Goal: Information Seeking & Learning: Learn about a topic

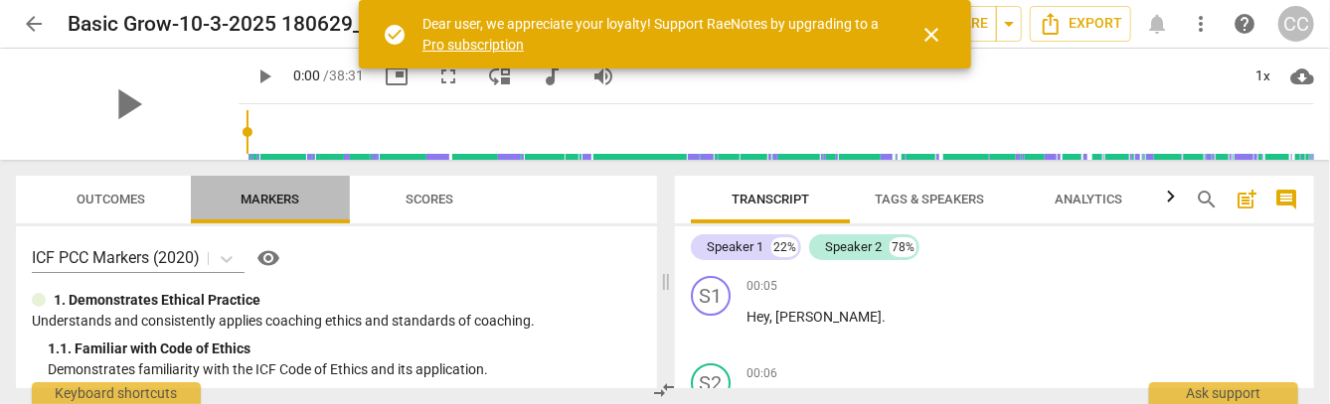
click at [277, 202] on span "Markers" at bounding box center [270, 199] width 59 height 15
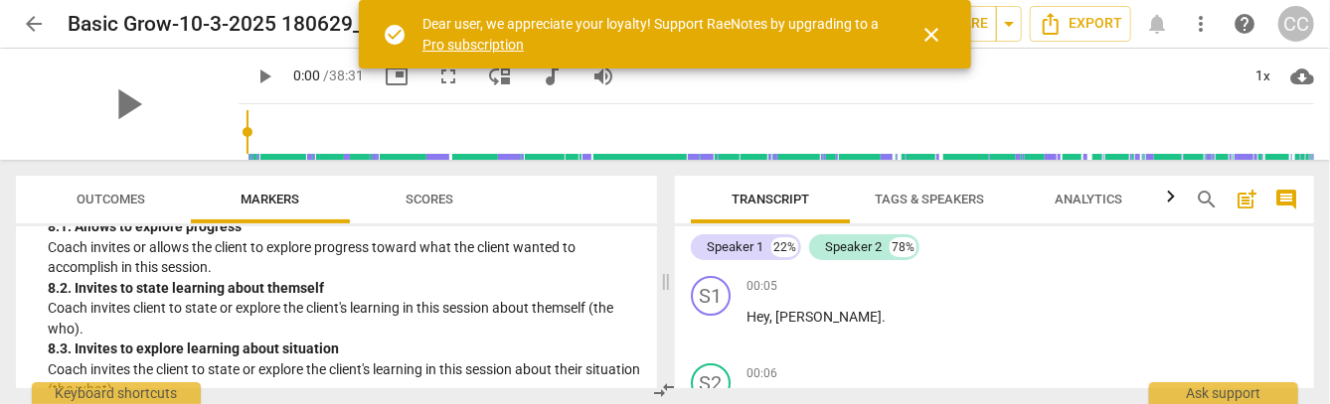
scroll to position [2577, 0]
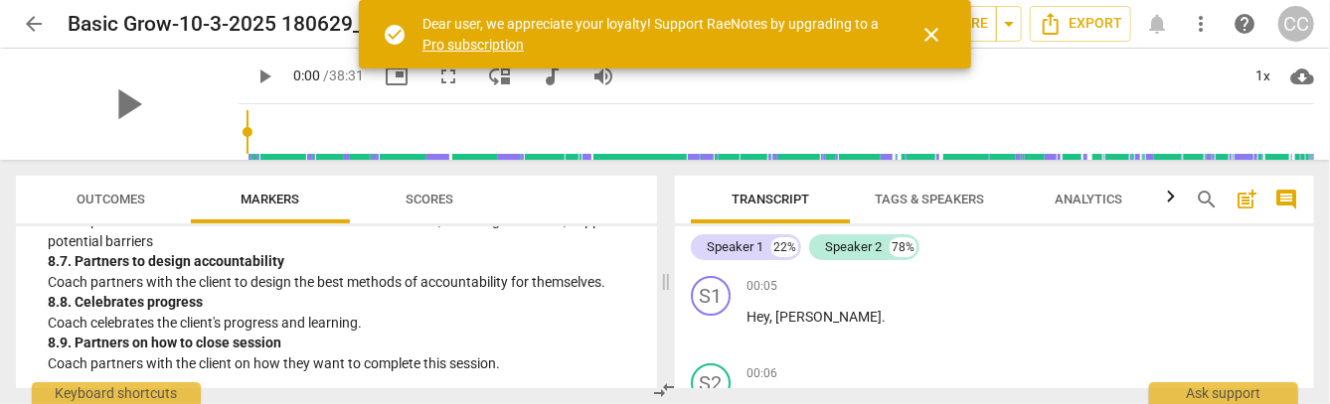
click at [432, 200] on span "Scores" at bounding box center [429, 199] width 48 height 15
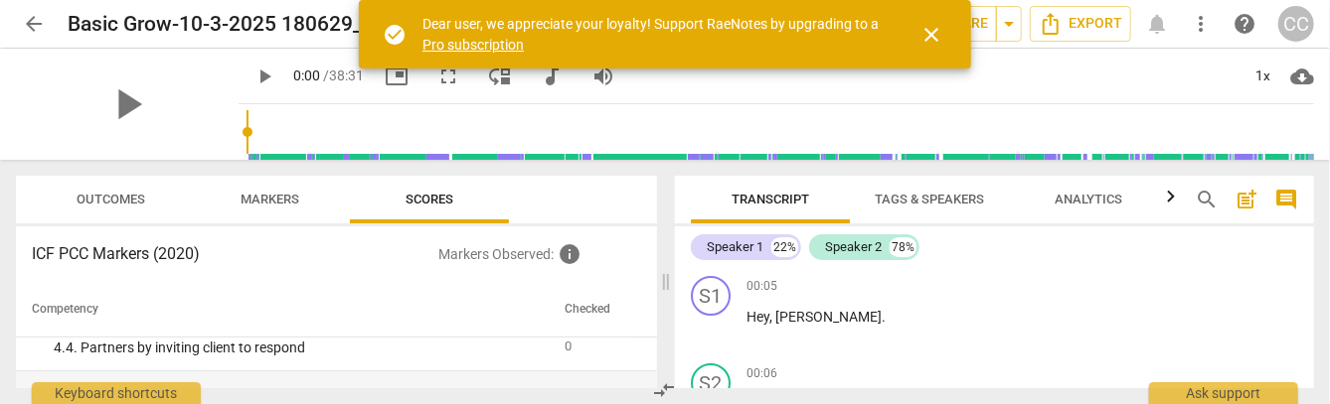
scroll to position [699, 0]
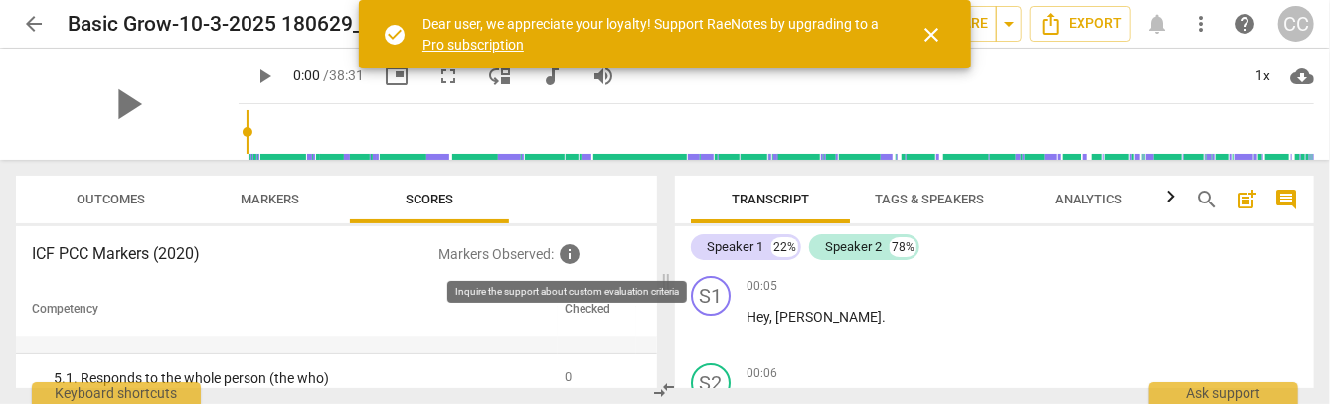
click at [576, 258] on span "info" at bounding box center [569, 254] width 24 height 24
click at [570, 255] on span "info" at bounding box center [569, 254] width 24 height 24
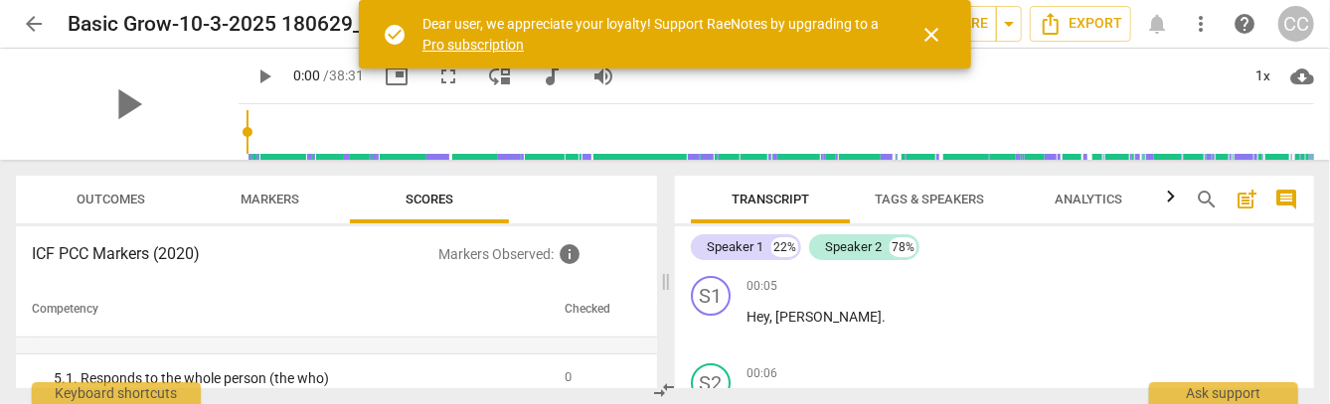
click at [315, 285] on th "Competency" at bounding box center [287, 310] width 542 height 56
click at [269, 179] on button "Markers" at bounding box center [270, 200] width 159 height 48
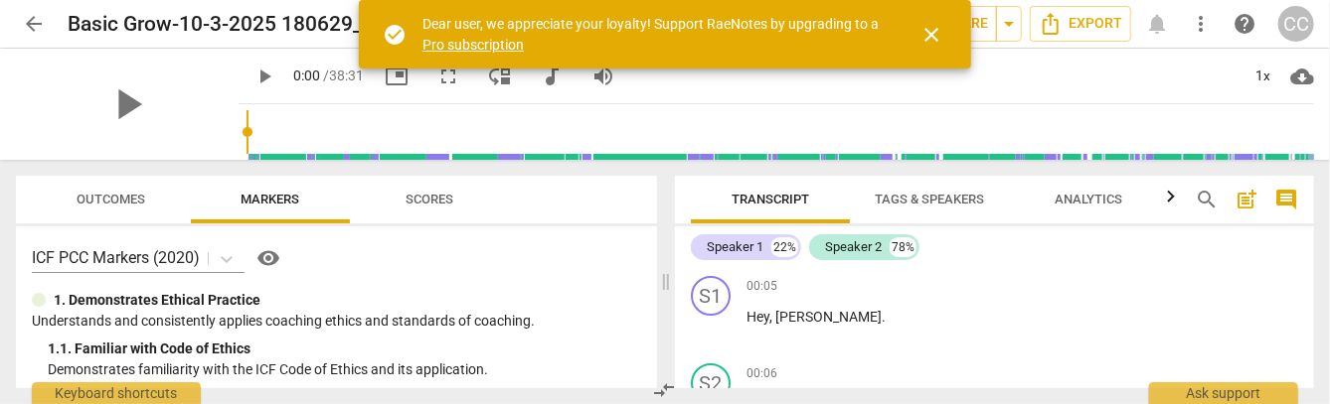
click at [271, 191] on span "Markers" at bounding box center [271, 200] width 106 height 27
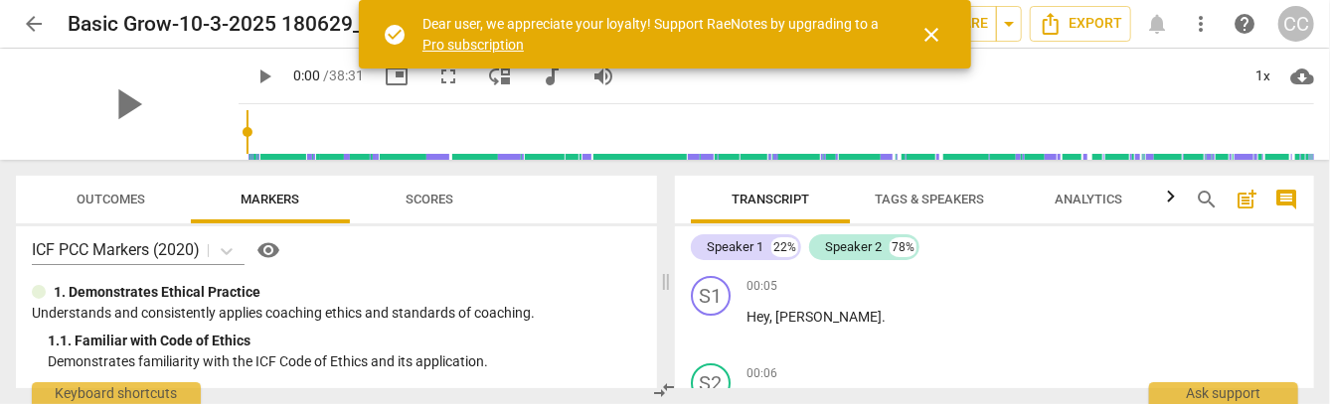
scroll to position [0, 0]
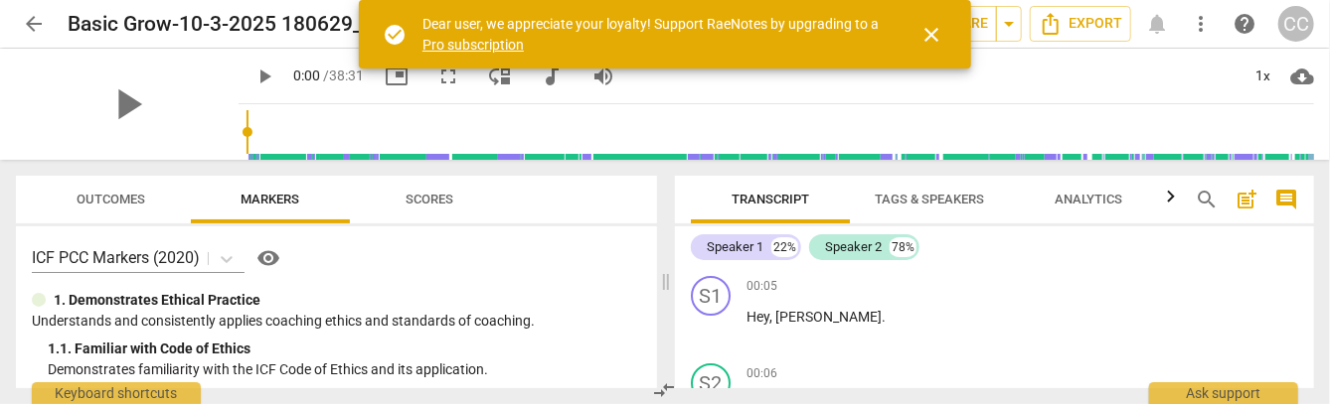
click at [228, 0] on body "arrow_back Basic Grow-10-3-2025 180629_Recording_640x360 edit star Assessment a…" at bounding box center [665, 0] width 1330 height 0
click at [931, 36] on span "close" at bounding box center [931, 35] width 24 height 24
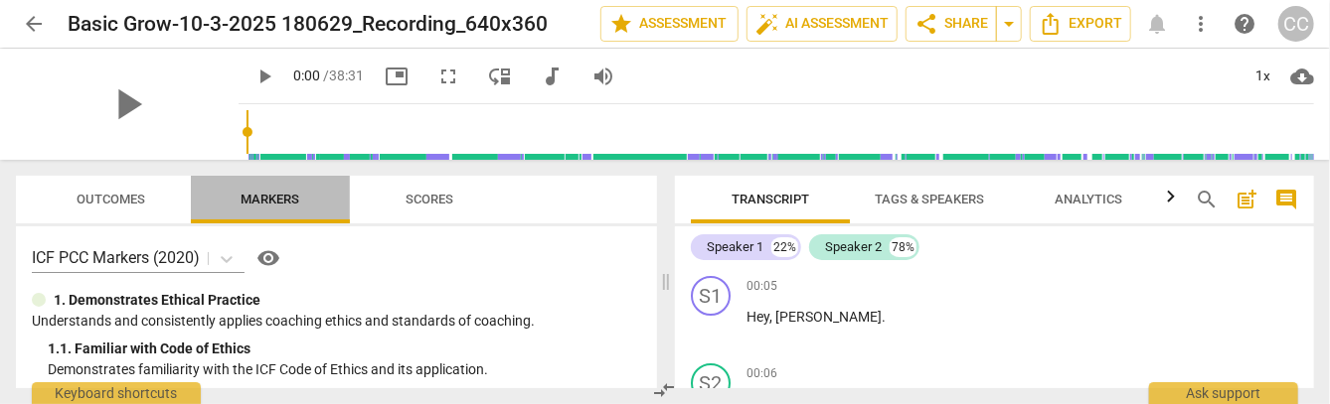
click at [274, 195] on span "Markers" at bounding box center [270, 199] width 59 height 15
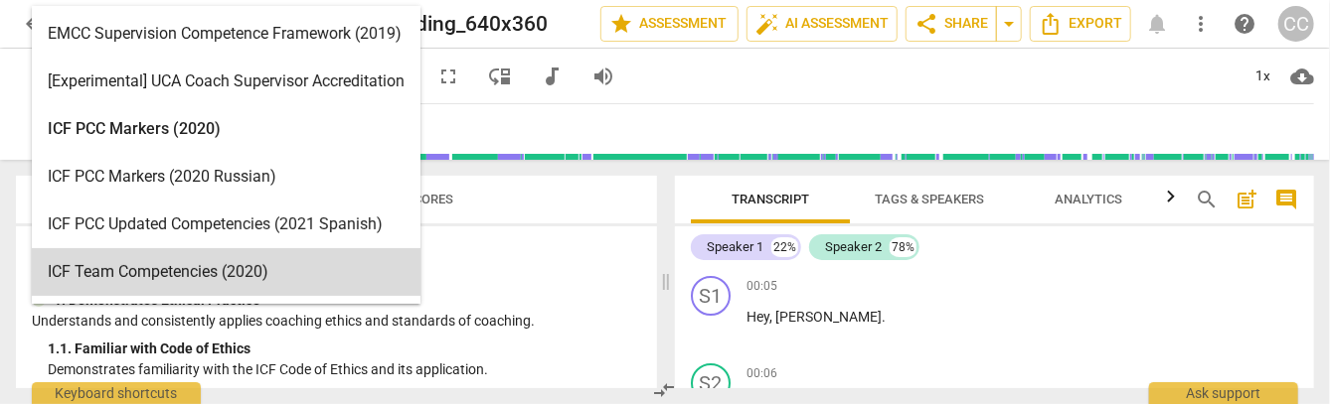
click at [225, 0] on body "arrow_back Basic Grow-10-3-2025 180629_Recording_640x360 edit star Assessment a…" at bounding box center [665, 0] width 1330 height 0
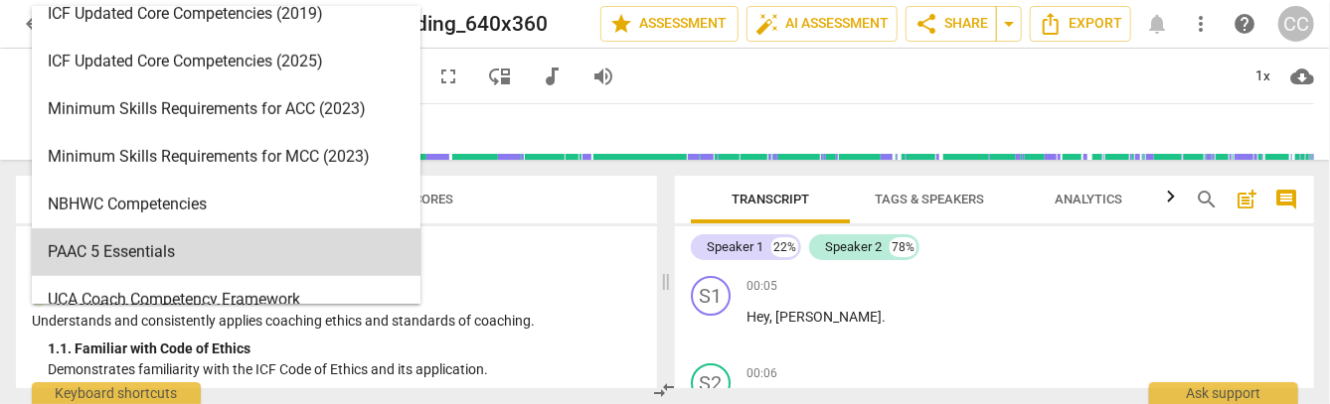
scroll to position [472, 0]
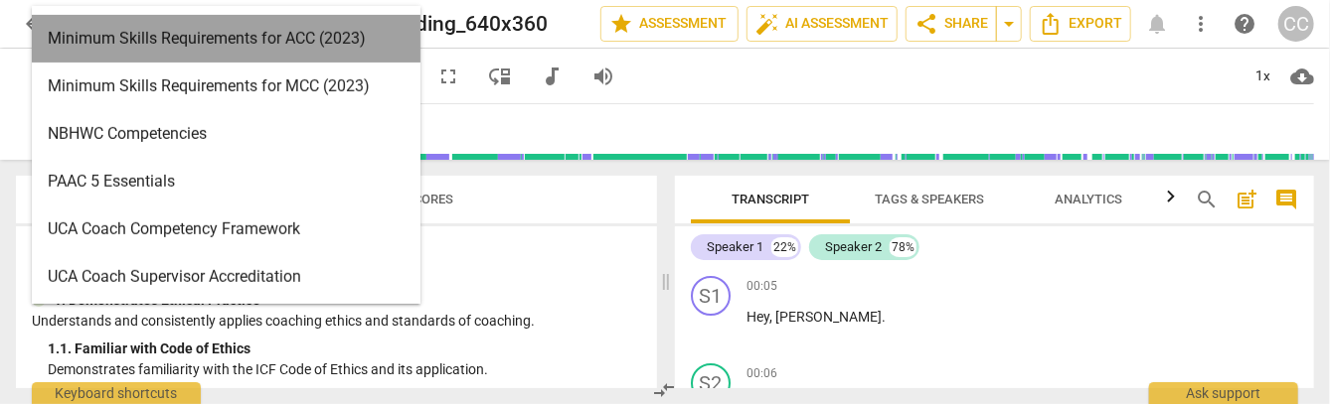
click at [241, 36] on div "Minimum Skills Requirements for ACC (2023)" at bounding box center [226, 39] width 389 height 48
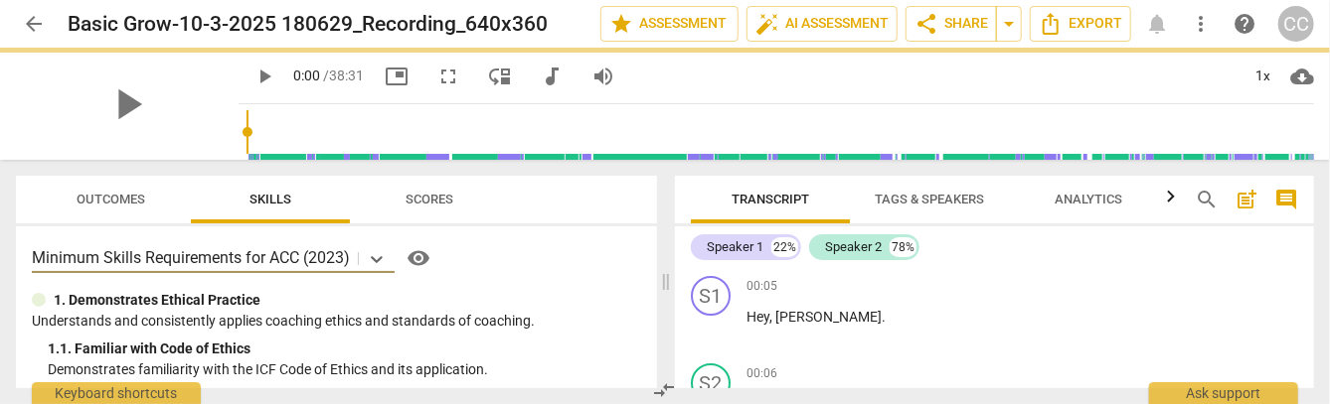
click at [428, 195] on span "Scores" at bounding box center [429, 199] width 48 height 15
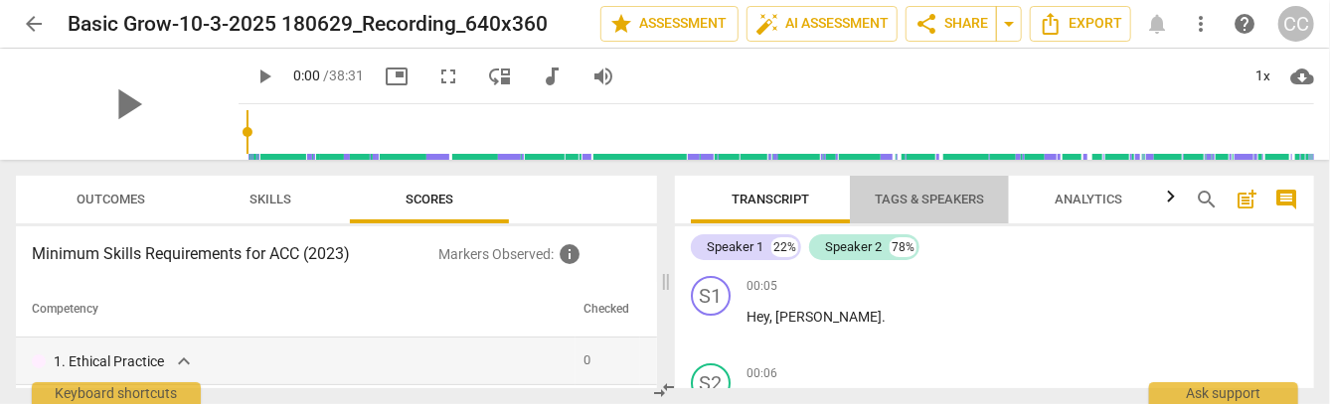
click at [903, 204] on span "Tags & Speakers" at bounding box center [928, 199] width 109 height 15
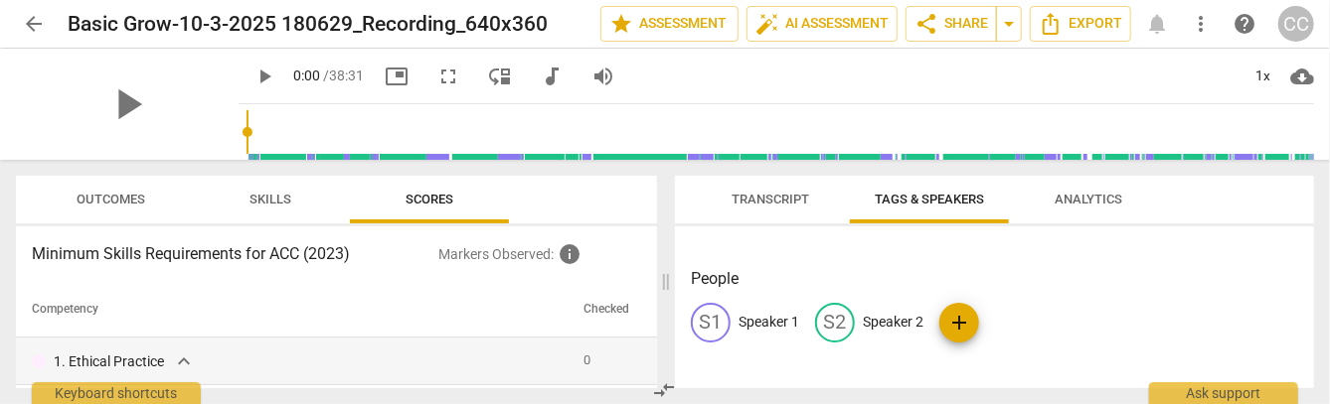
scroll to position [116, 0]
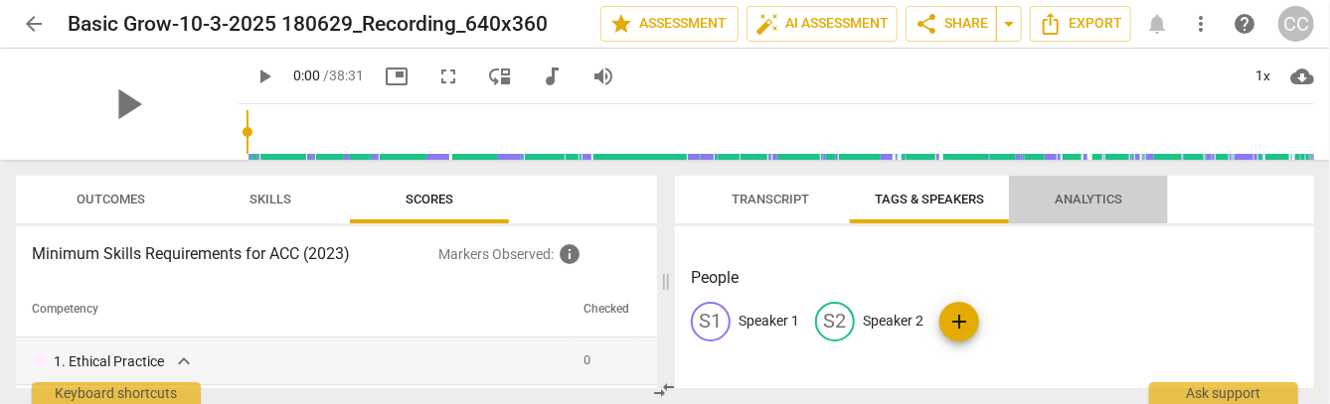
click at [1090, 181] on button "Analytics" at bounding box center [1088, 200] width 159 height 48
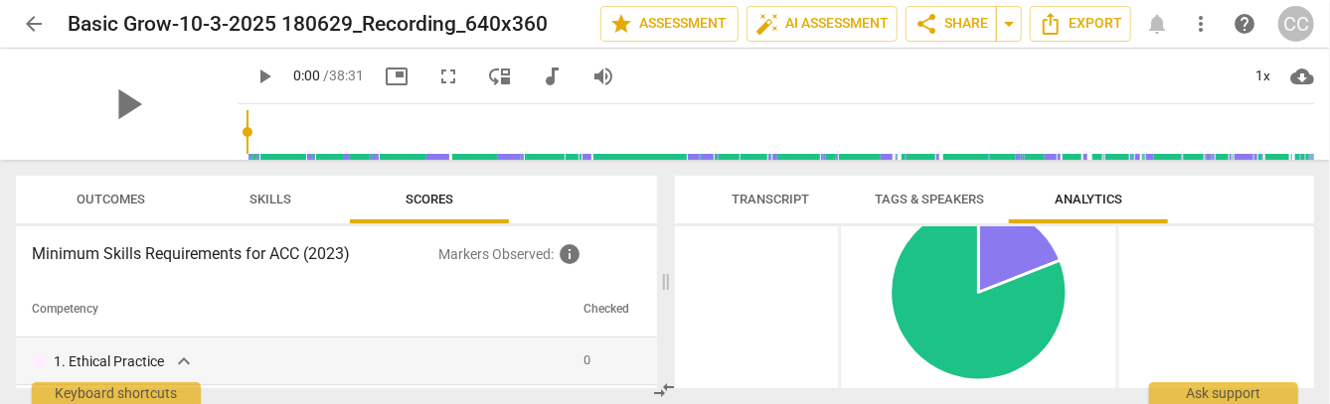
scroll to position [761, 0]
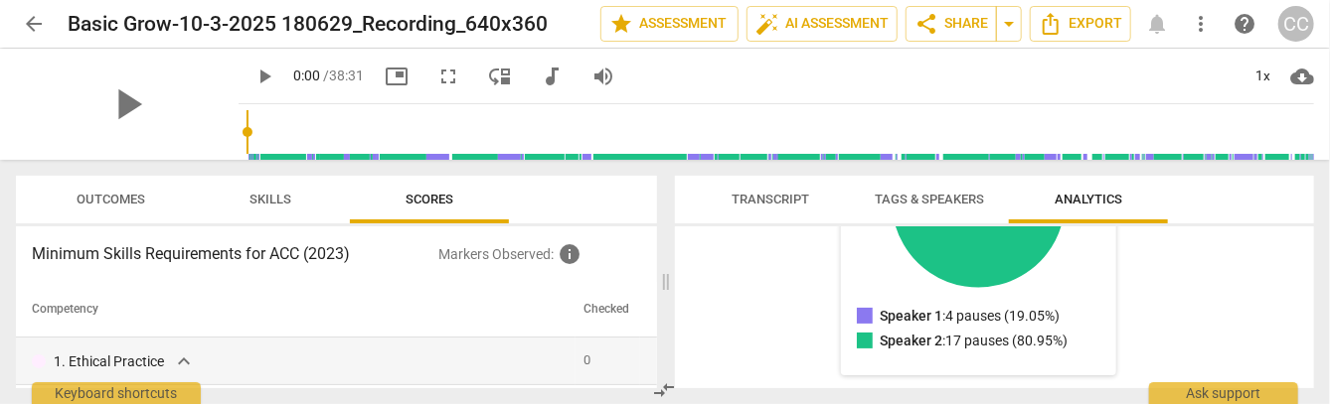
click at [941, 188] on span "Tags & Speakers" at bounding box center [929, 200] width 157 height 27
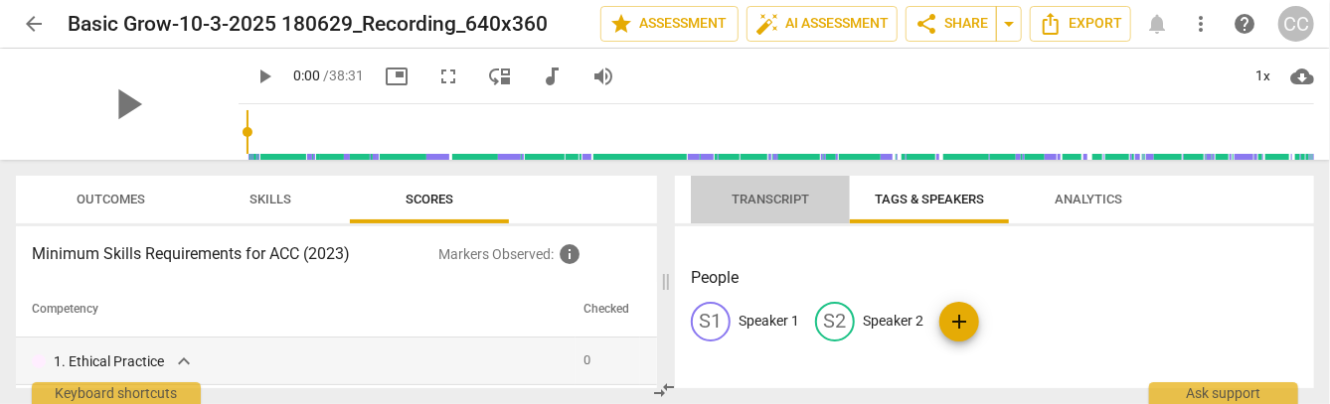
click at [804, 197] on span "Transcript" at bounding box center [770, 199] width 78 height 15
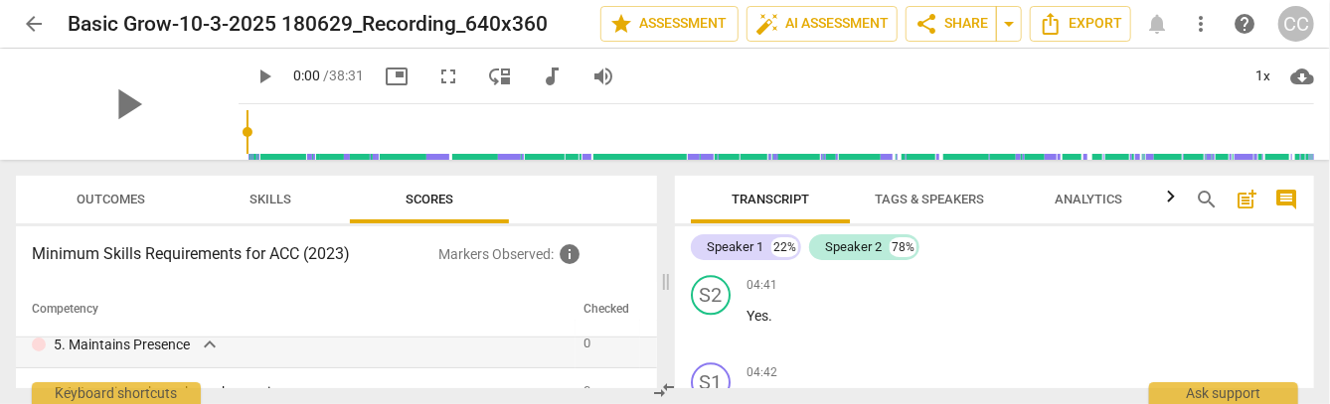
scroll to position [0, 0]
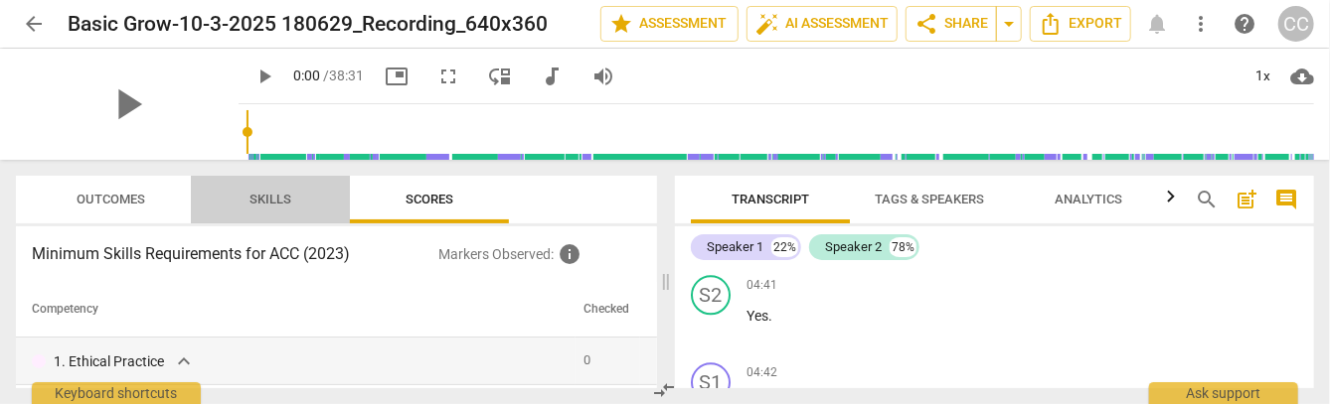
click at [269, 213] on button "Skills" at bounding box center [270, 200] width 159 height 48
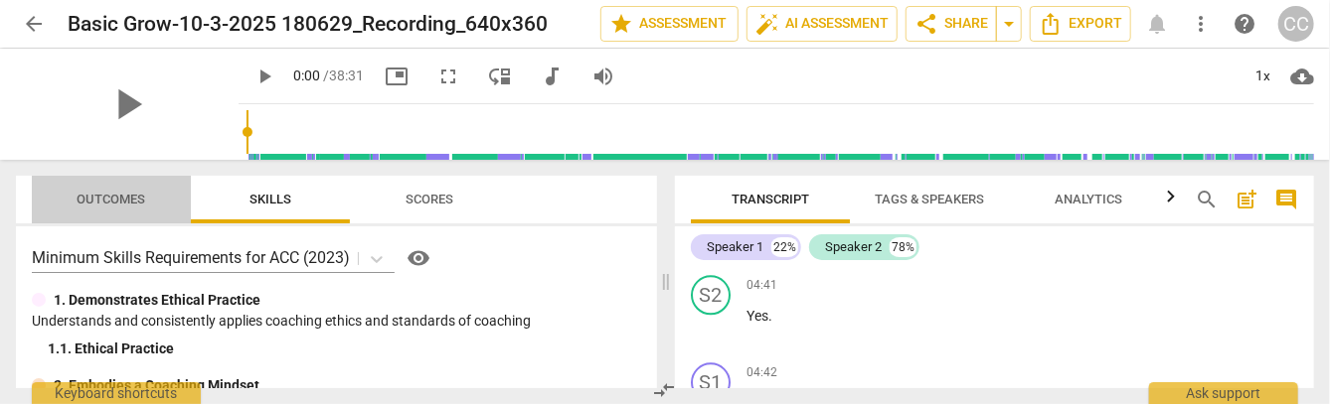
click at [107, 183] on button "Outcomes" at bounding box center [111, 200] width 159 height 48
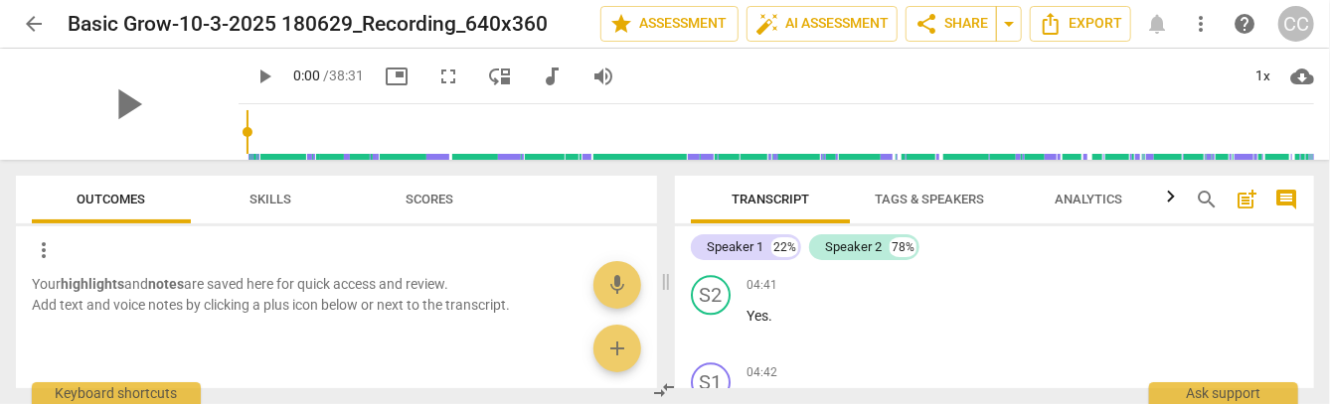
drag, startPoint x: 145, startPoint y: 303, endPoint x: 62, endPoint y: 257, distance: 95.2
click at [140, 303] on p "Your highlights and notes are saved here for quick access and review. Add text …" at bounding box center [336, 294] width 609 height 41
click at [41, 247] on span "more_vert" at bounding box center [44, 250] width 24 height 24
click at [254, 280] on div at bounding box center [665, 202] width 1330 height 404
drag, startPoint x: 280, startPoint y: 196, endPoint x: 233, endPoint y: 197, distance: 47.7
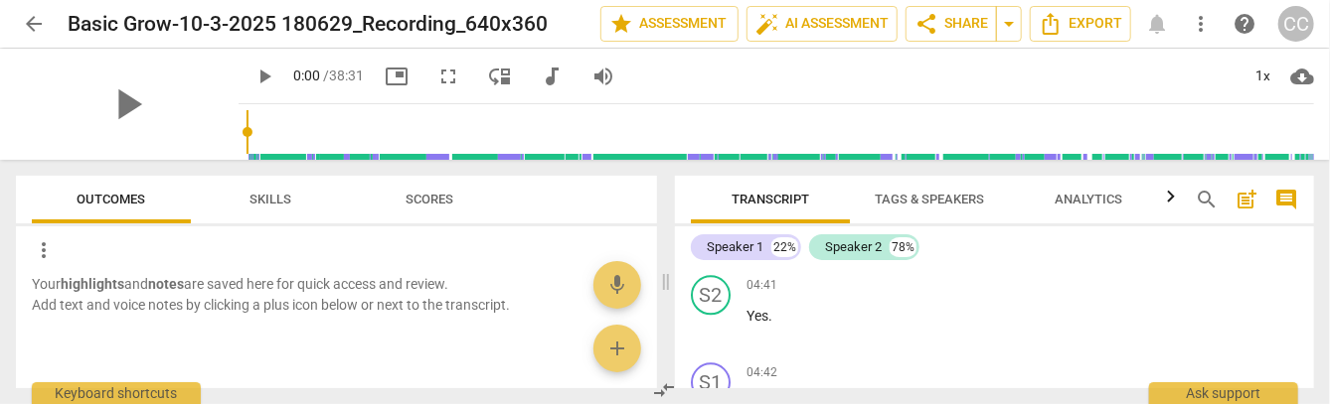
click at [280, 196] on span "Skills" at bounding box center [270, 199] width 42 height 15
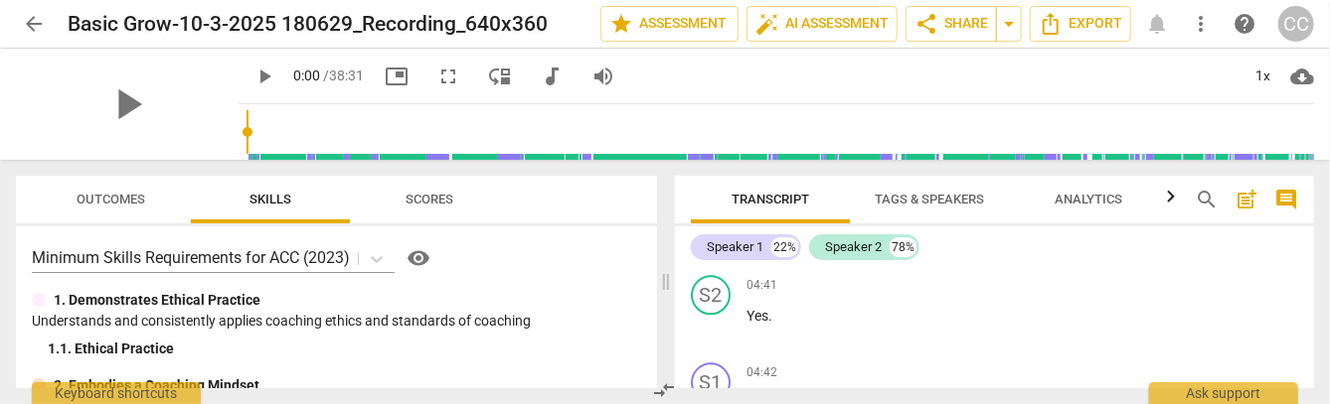
click at [111, 192] on span "Outcomes" at bounding box center [112, 199] width 69 height 15
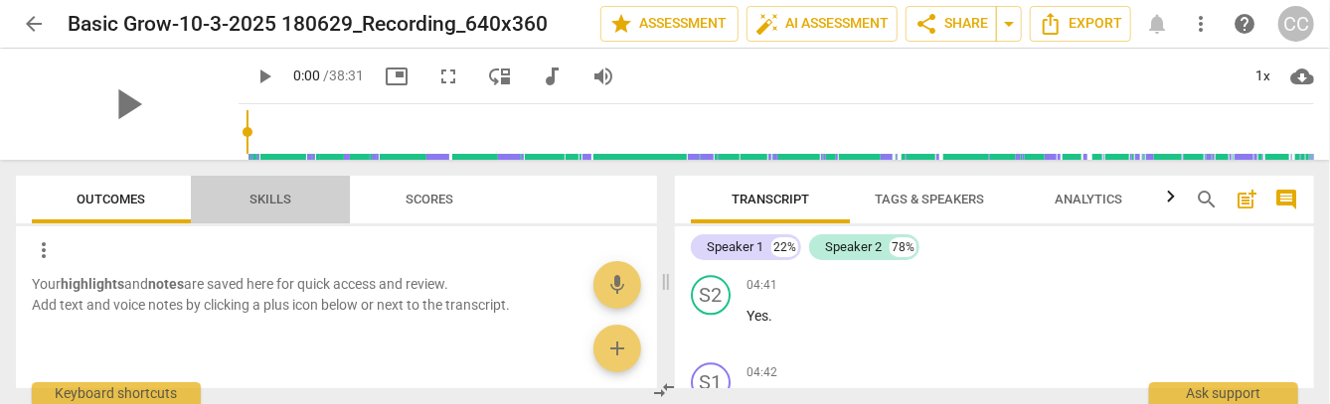
click at [273, 191] on span "Skills" at bounding box center [270, 200] width 89 height 27
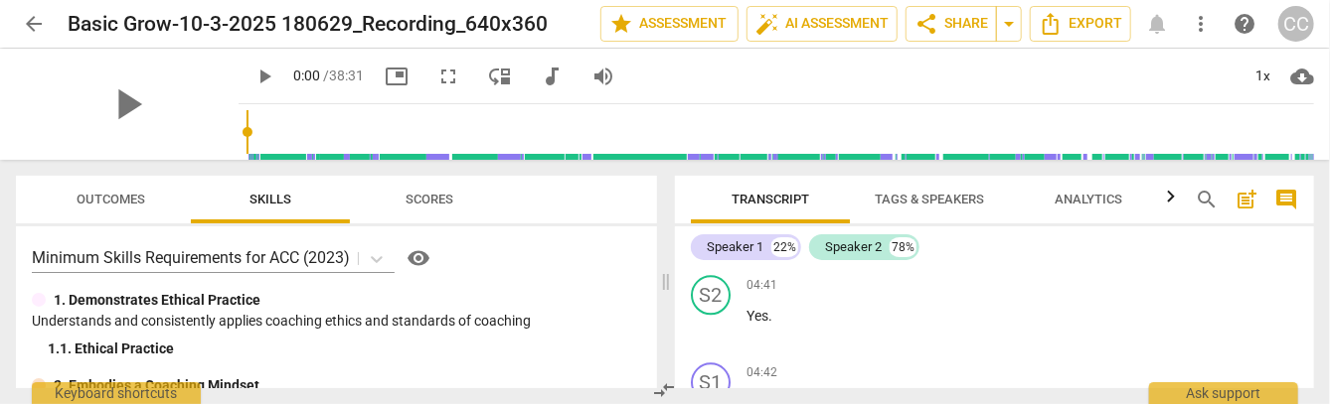
click at [851, 22] on span "auto_fix_high AI Assessment" at bounding box center [821, 24] width 133 height 24
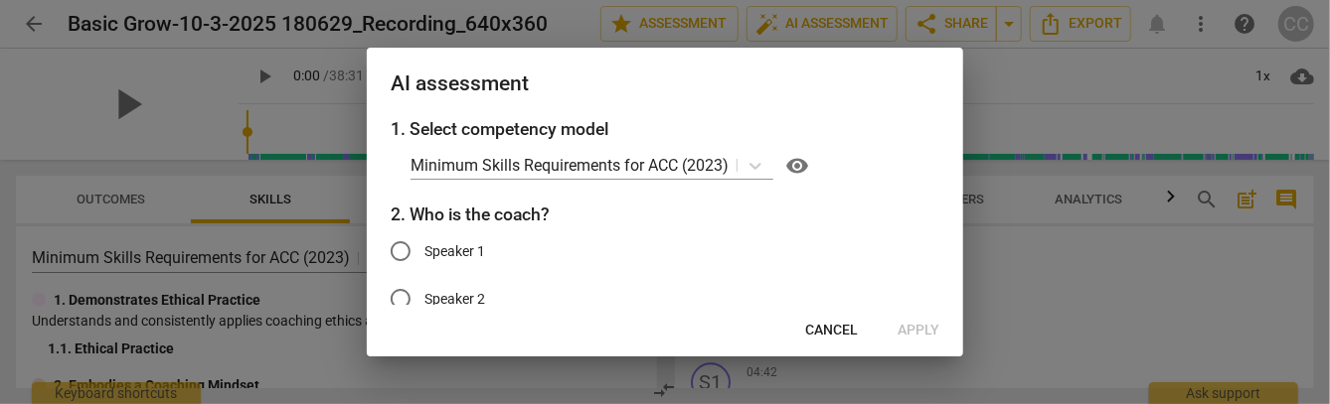
click at [834, 325] on span "Cancel" at bounding box center [831, 331] width 53 height 20
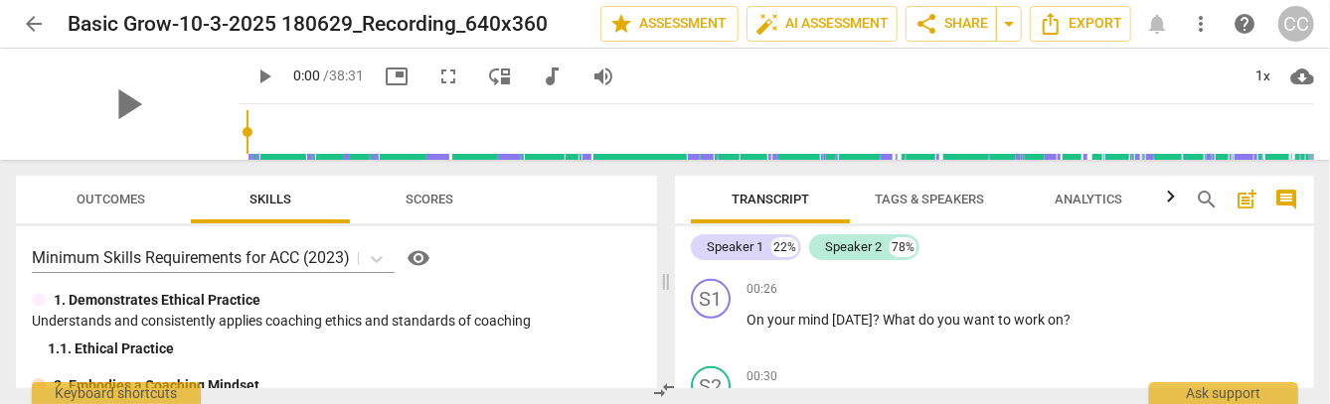
scroll to position [696, 0]
click at [854, 23] on span "auto_fix_high AI Assessment" at bounding box center [821, 24] width 133 height 24
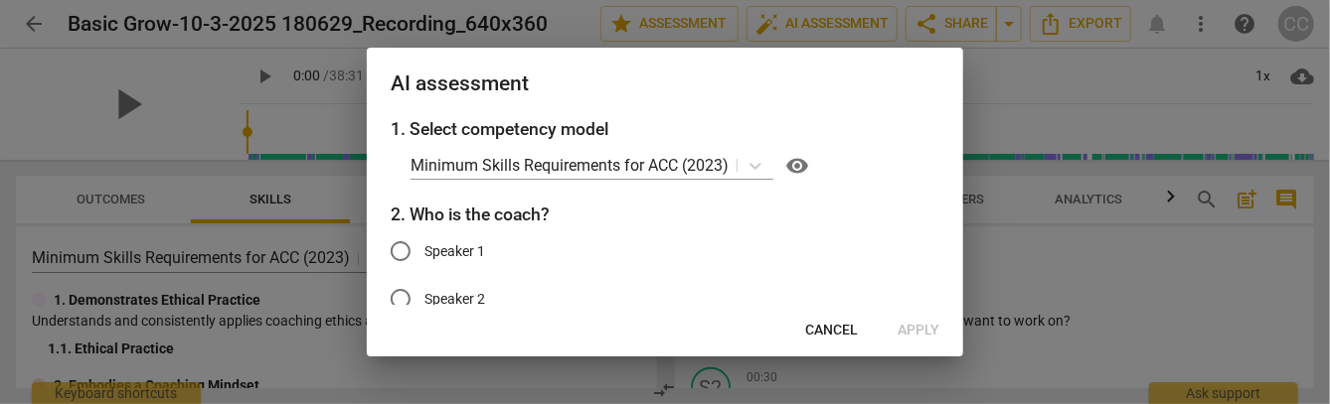
click at [463, 246] on span "Speaker 1" at bounding box center [454, 251] width 61 height 21
click at [424, 246] on input "Speaker 1" at bounding box center [401, 252] width 48 height 48
radio input "true"
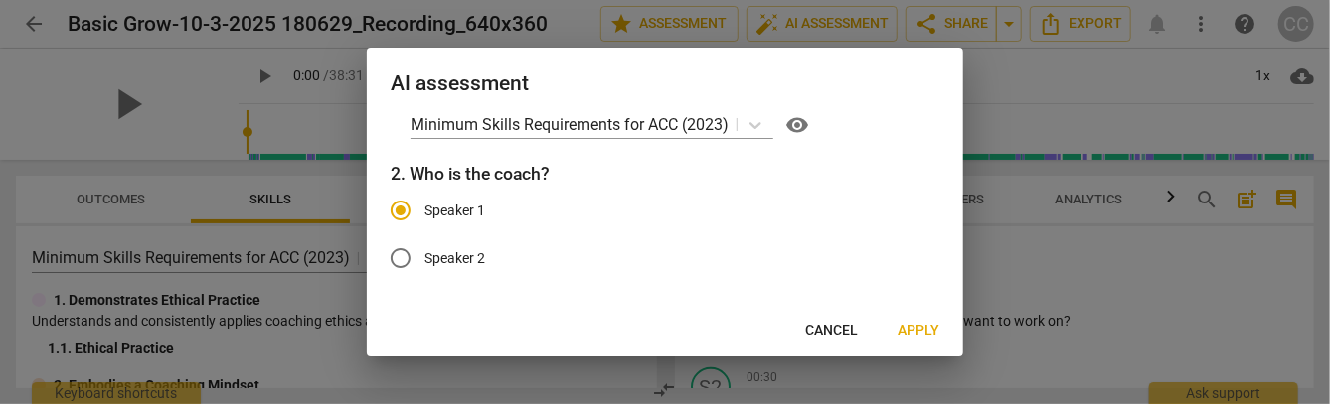
click at [922, 327] on span "Apply" at bounding box center [918, 331] width 42 height 20
